Goal: Navigation & Orientation: Find specific page/section

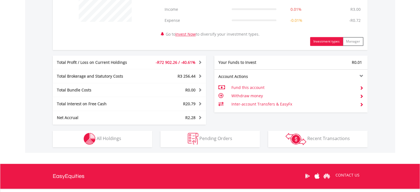
scroll to position [297, 0]
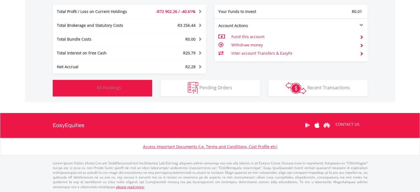
click at [127, 91] on button "Holdings All Holdings" at bounding box center [102, 88] width 99 height 17
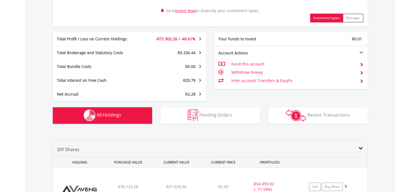
scroll to position [0, 0]
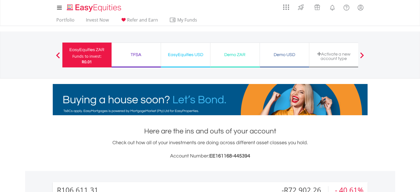
click at [144, 56] on div "TFSA" at bounding box center [136, 55] width 43 height 8
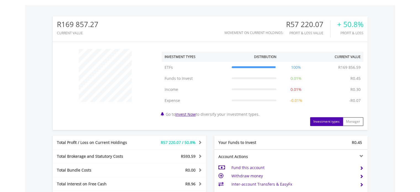
scroll to position [53, 105]
click at [410, 53] on body "My Investments Invest Now New Listings Sell My Recurring Investments Pending Or…" at bounding box center [210, 81] width 420 height 494
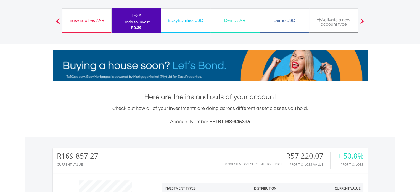
scroll to position [0, 0]
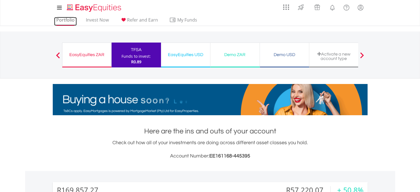
click at [69, 23] on link "Portfolio" at bounding box center [65, 21] width 23 height 9
